Goal: Task Accomplishment & Management: Manage account settings

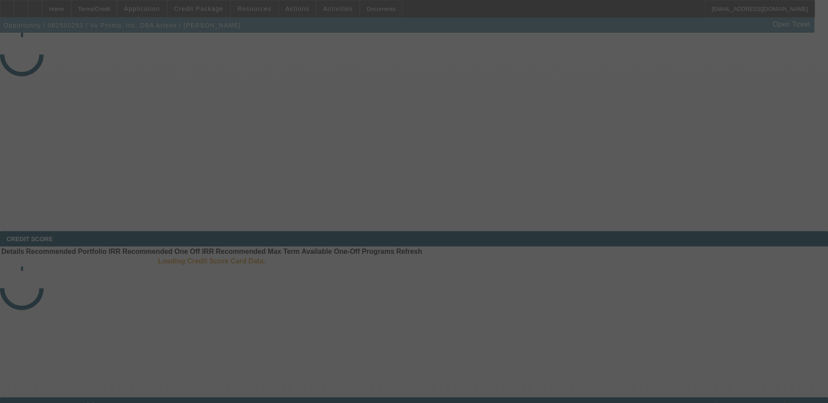
select select "4"
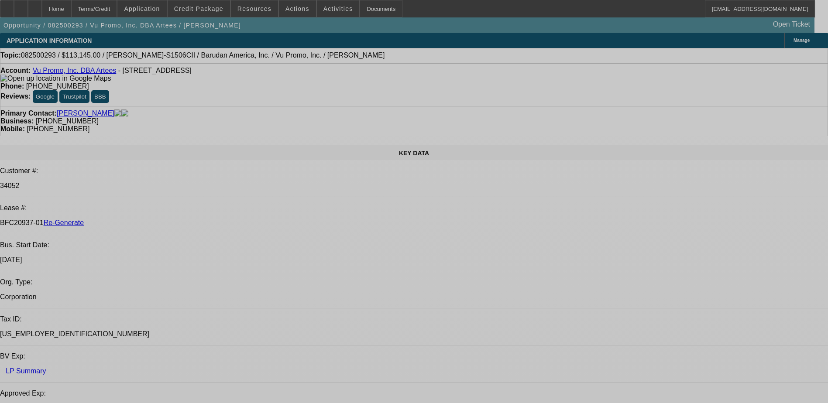
select select "0"
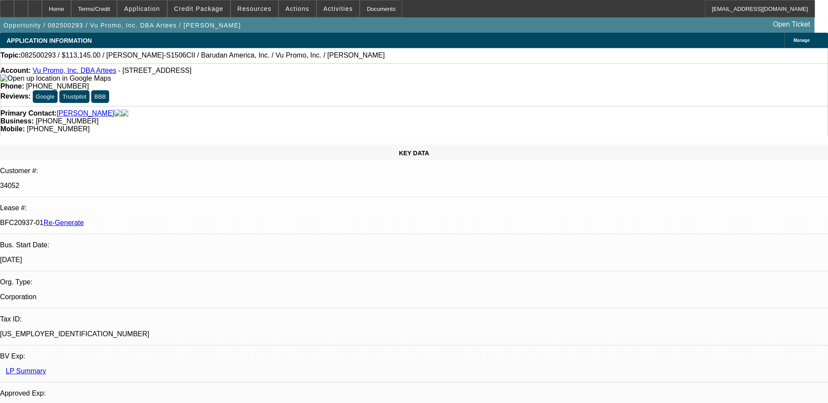
select select "2"
select select "0.1"
select select "4"
click at [116, 9] on div "Terms/Credit" at bounding box center [94, 8] width 46 height 17
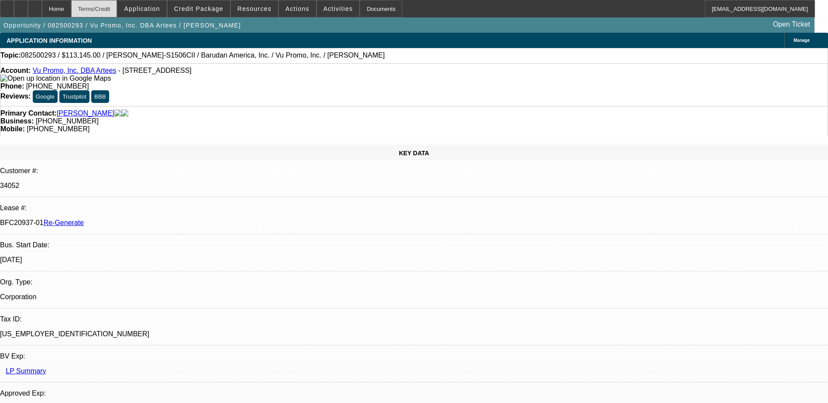
scroll to position [1366, 0]
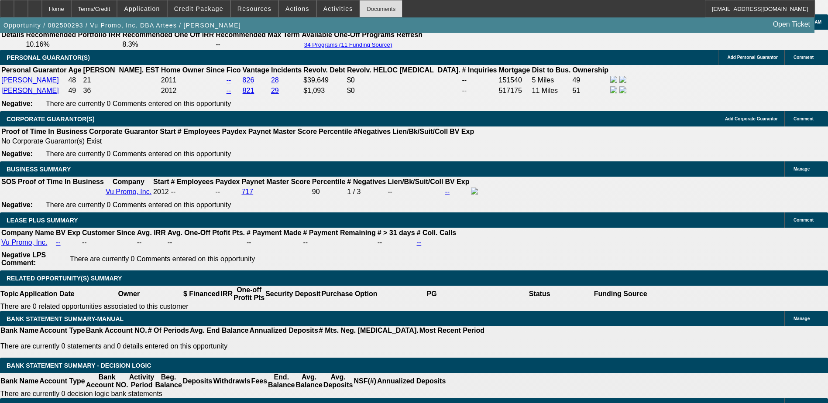
click at [371, 4] on div "Documents" at bounding box center [381, 8] width 43 height 17
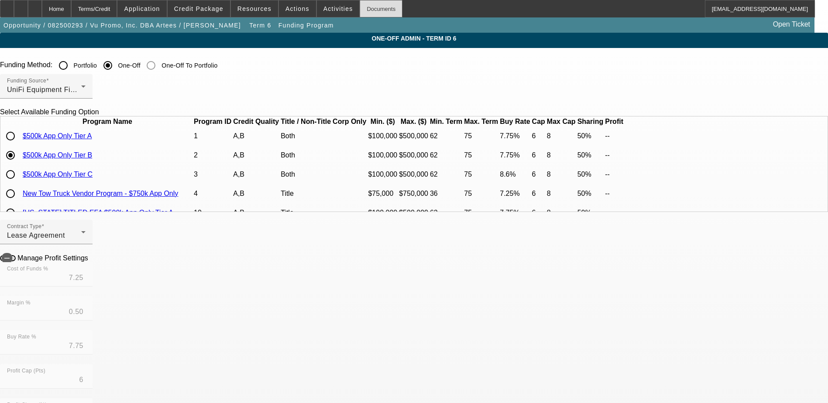
click at [363, 4] on div "Documents" at bounding box center [381, 8] width 43 height 17
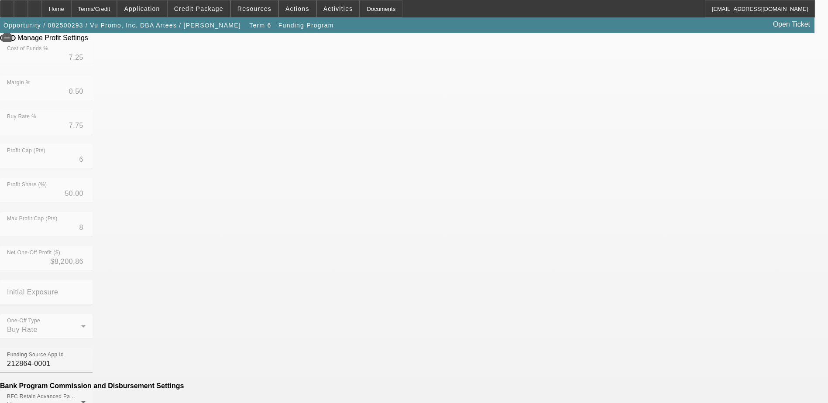
scroll to position [262, 0]
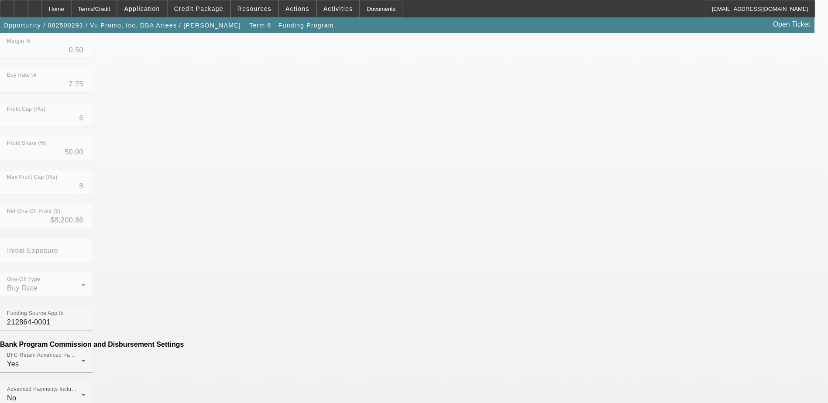
click at [330, 270] on mat-option "No" at bounding box center [350, 270] width 114 height 21
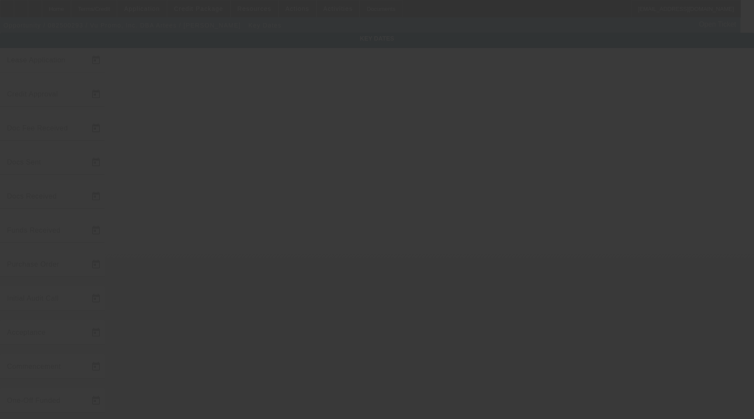
type input "[DATE]"
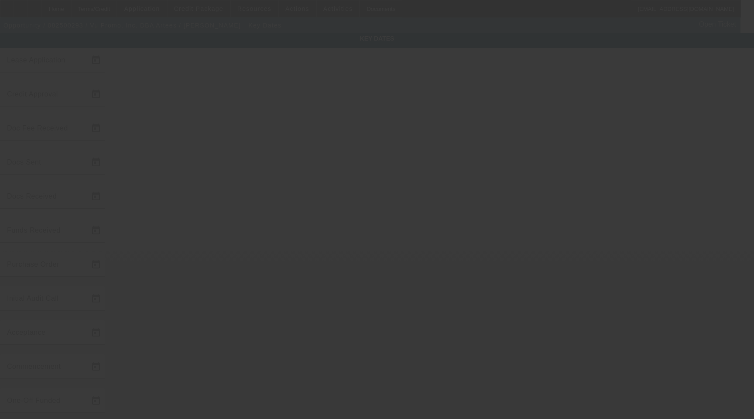
type input "[DATE]"
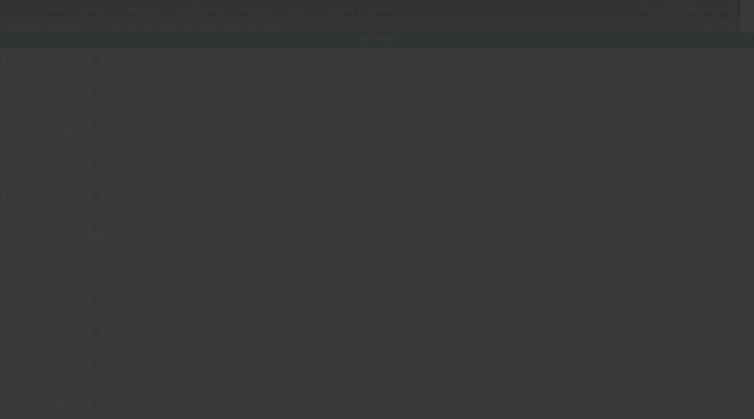
type input "[DATE]"
